Goal: Information Seeking & Learning: Learn about a topic

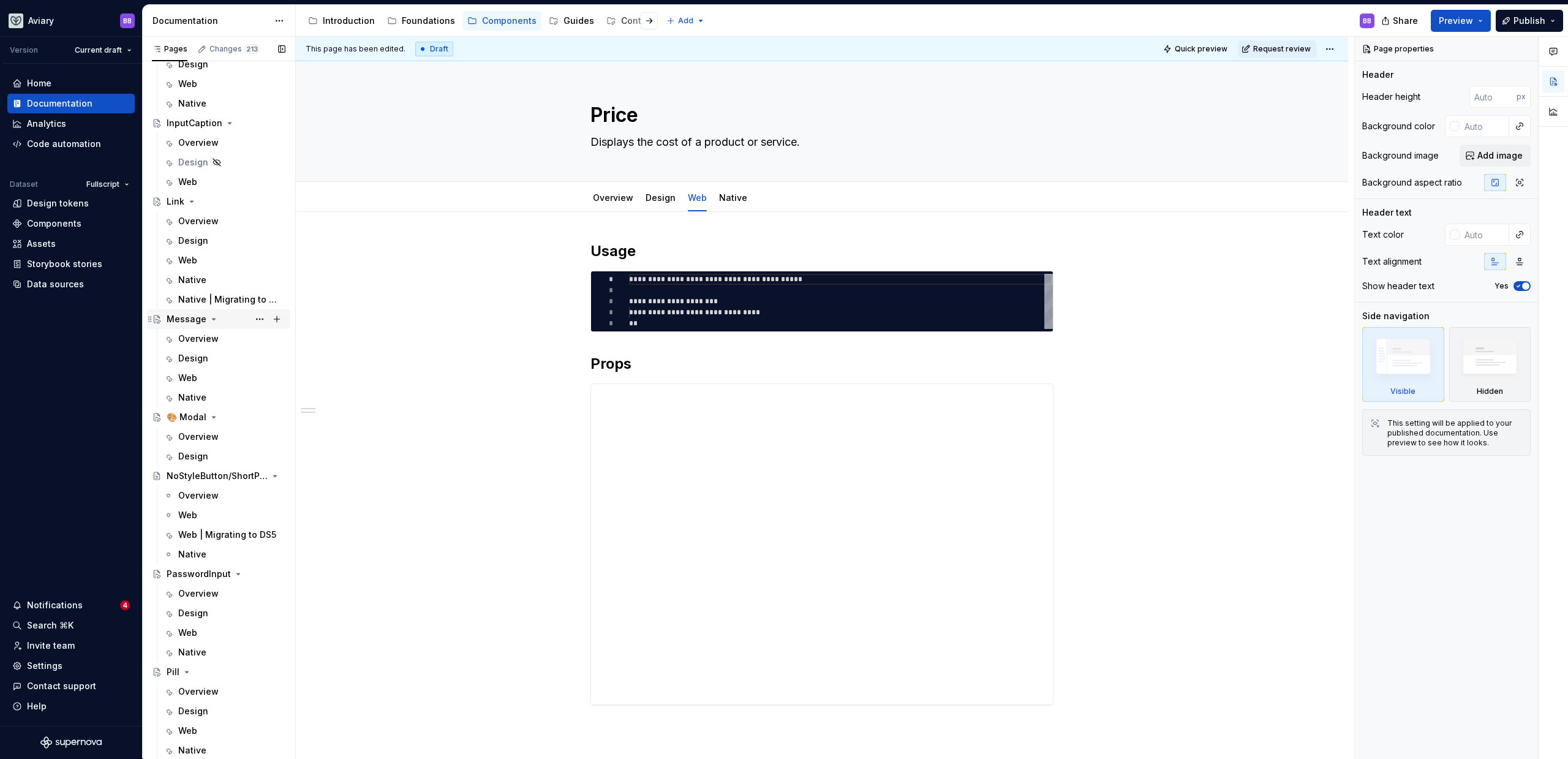
scroll to position [1708, 0]
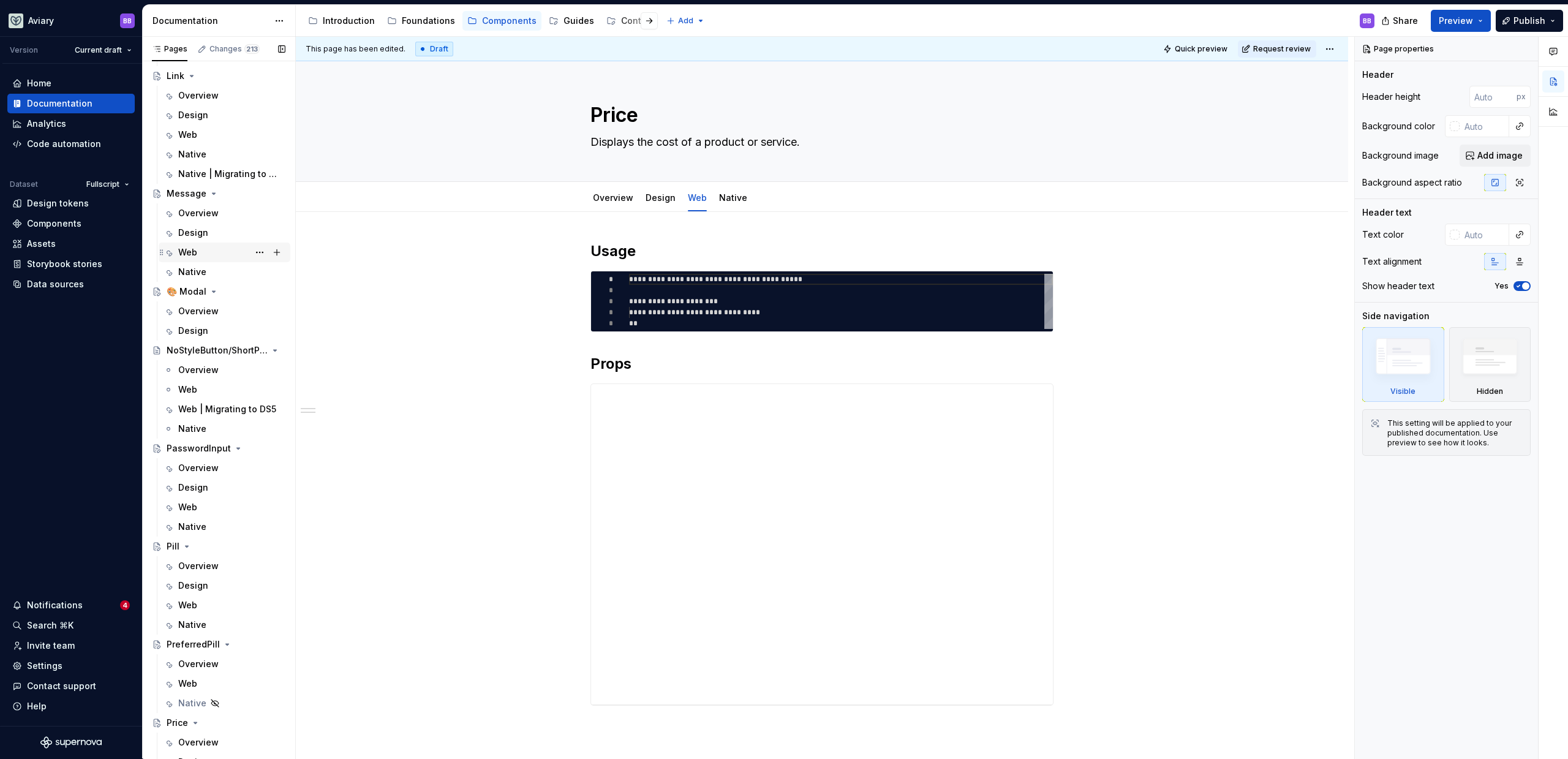
click at [229, 325] on div "Design" at bounding box center [231, 331] width 107 height 13
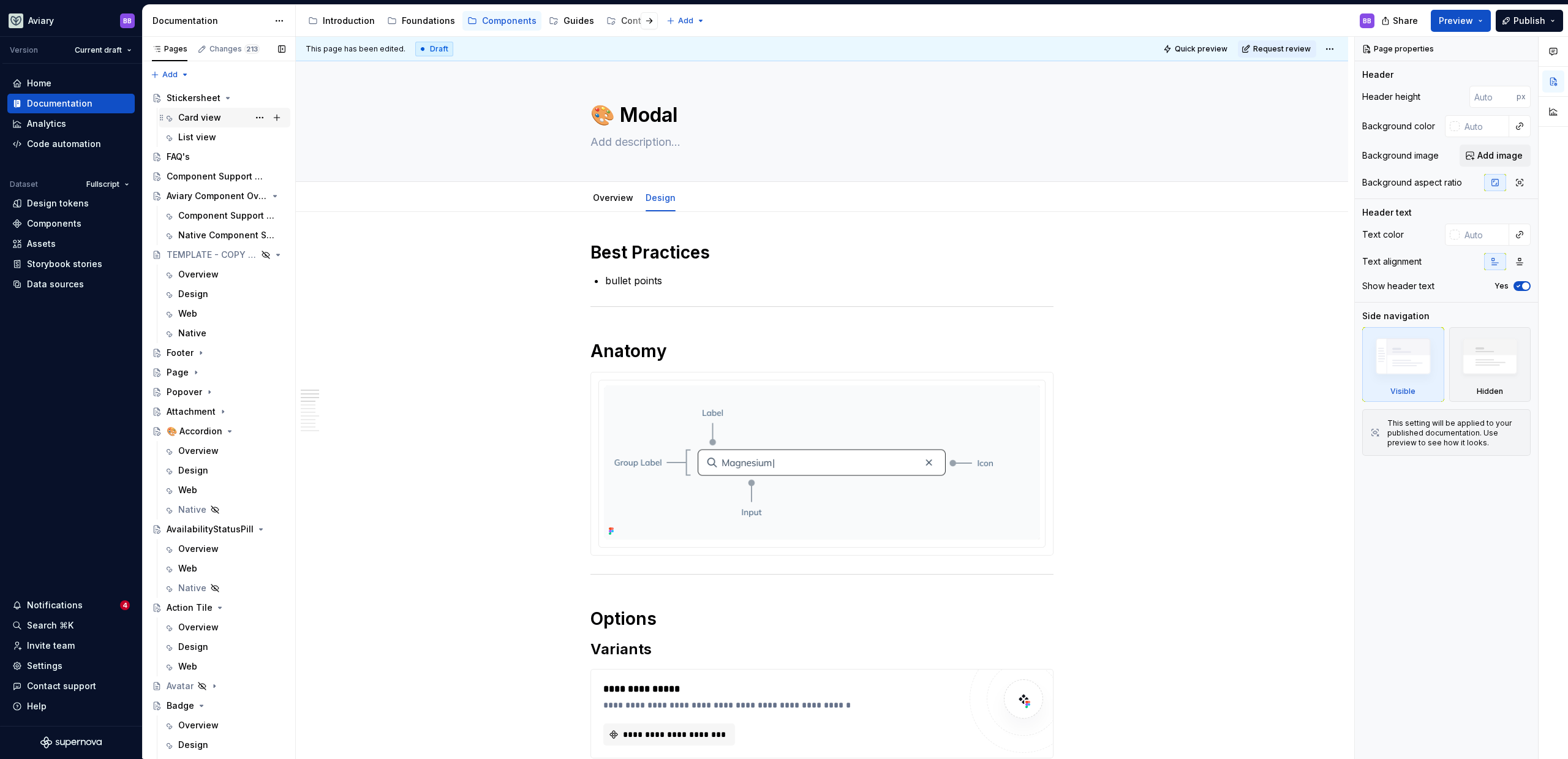
click at [219, 119] on div "Card view" at bounding box center [199, 117] width 43 height 13
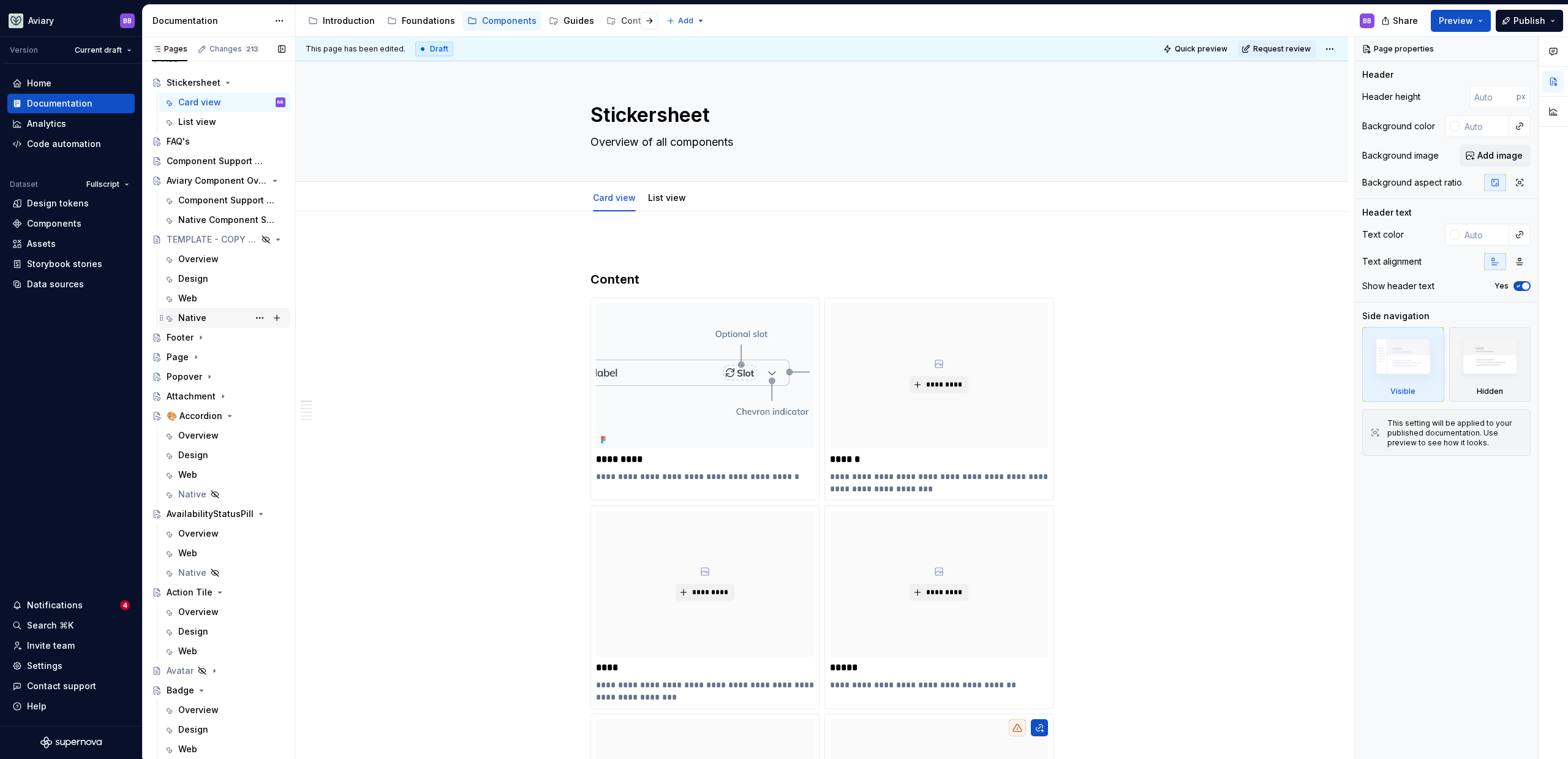
scroll to position [23, 0]
click at [641, 24] on button "button" at bounding box center [649, 21] width 17 height 17
type textarea "*"
click at [641, 19] on button "button" at bounding box center [649, 21] width 17 height 17
click at [810, 30] on div "Accessibility guide for tree Page tree. Navigate the tree with the arrow keys. …" at bounding box center [839, 21] width 1088 height 32
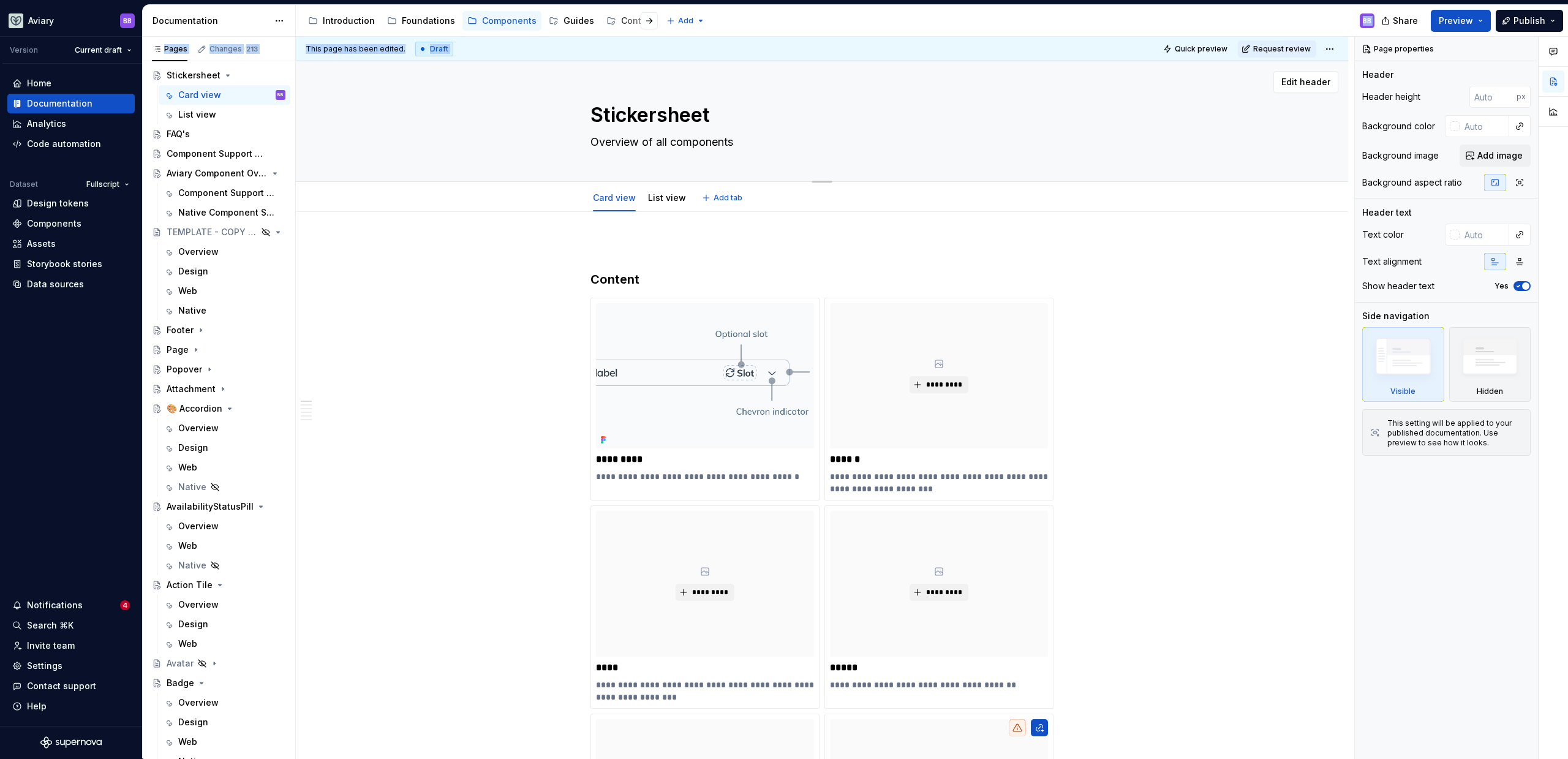
drag, startPoint x: 601, startPoint y: 22, endPoint x: 421, endPoint y: 163, distance: 228.7
click at [422, 161] on div "Documentation Accessibility guide for tree Page tree. Navigate the tree with th…" at bounding box center [855, 382] width 1425 height 753
type textarea "*"
click at [86, 146] on div "Code automation" at bounding box center [64, 144] width 74 height 13
